Goal: Information Seeking & Learning: Learn about a topic

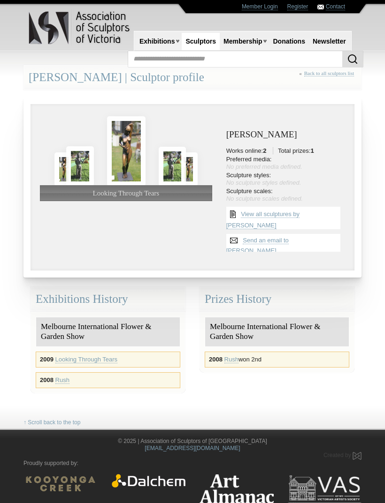
click at [124, 155] on img at bounding box center [126, 151] width 39 height 70
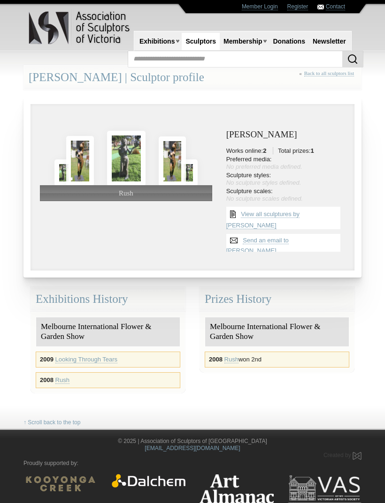
click at [121, 162] on img at bounding box center [126, 158] width 39 height 55
click at [123, 147] on img at bounding box center [126, 158] width 39 height 55
